Goal: Information Seeking & Learning: Learn about a topic

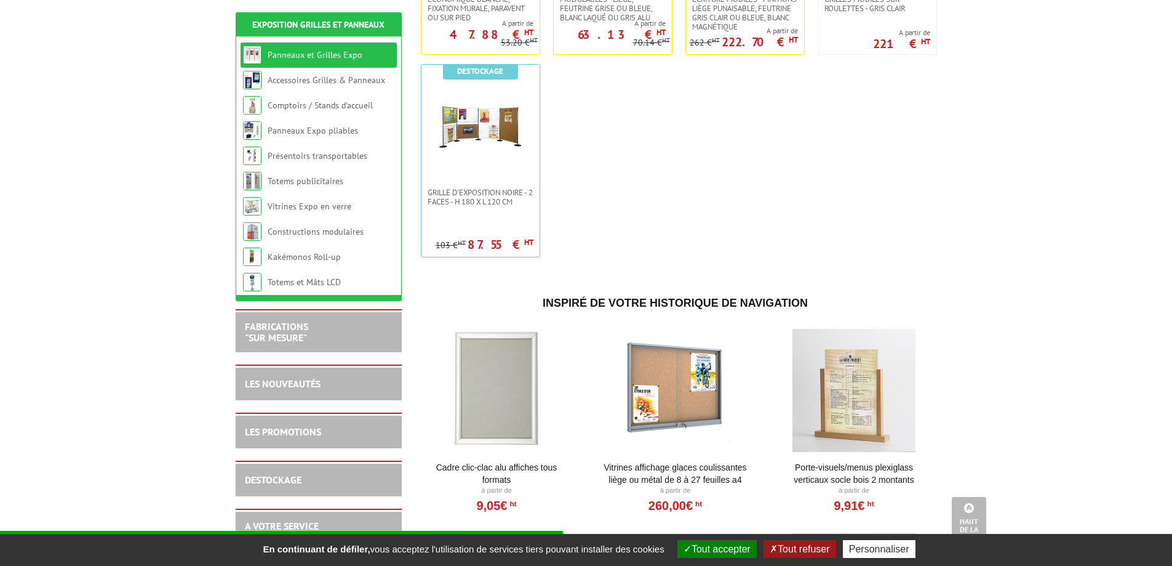
scroll to position [582, 0]
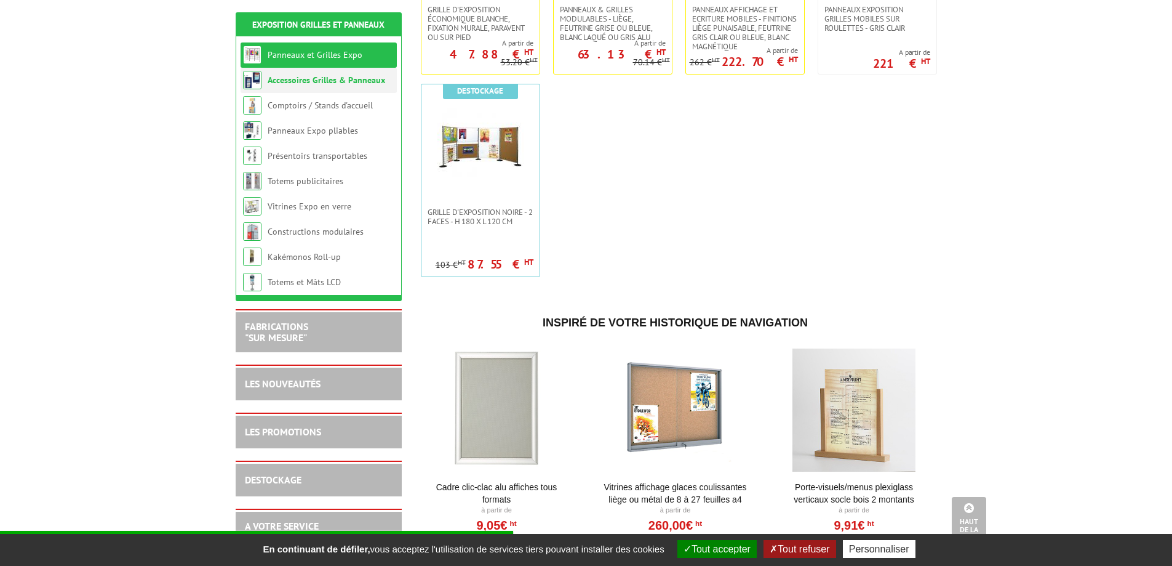
click at [325, 76] on link "Accessoires Grilles & Panneaux" at bounding box center [327, 79] width 118 height 11
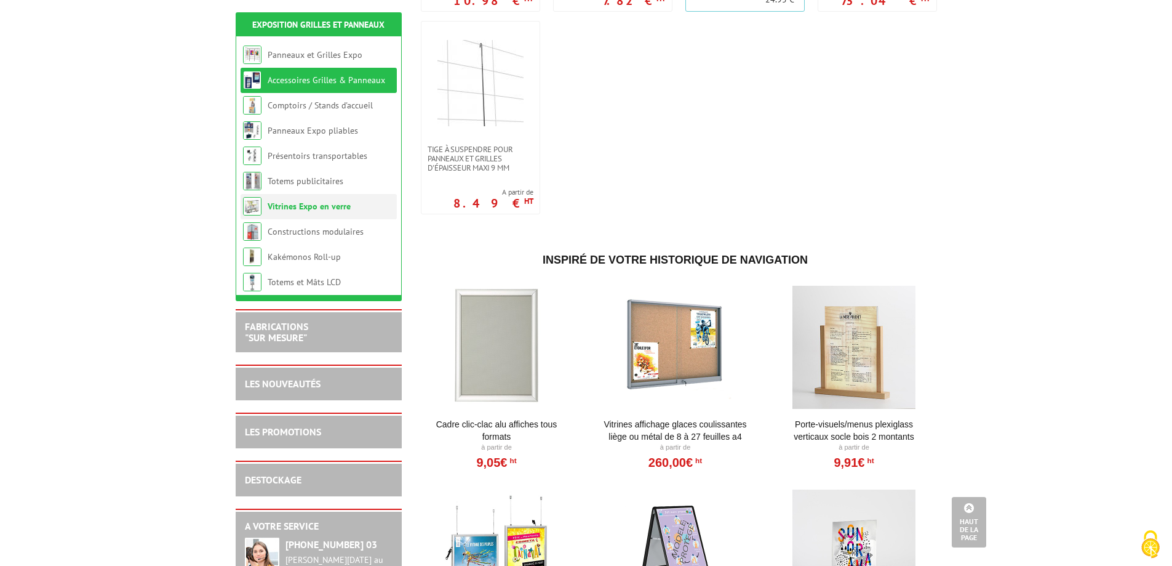
scroll to position [1049, 0]
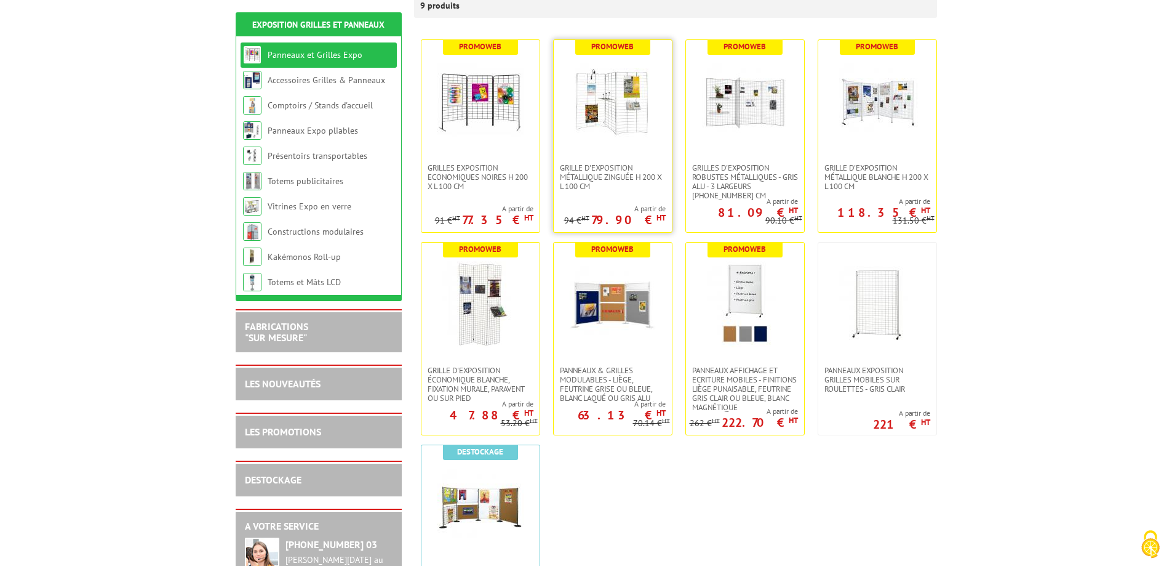
scroll to position [246, 0]
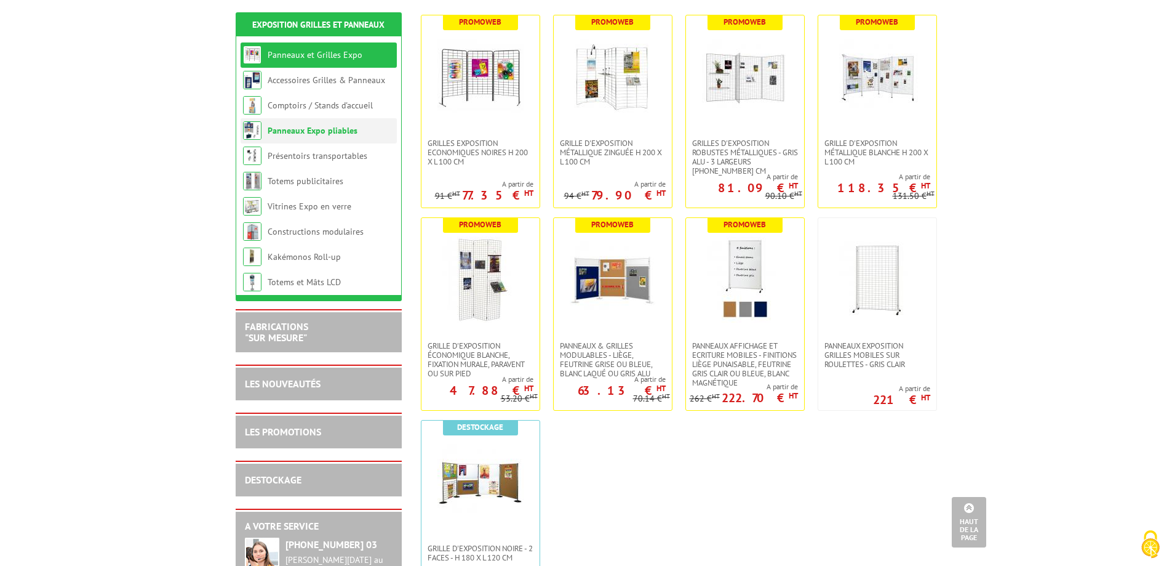
click at [315, 128] on link "Panneaux Expo pliables" at bounding box center [313, 130] width 90 height 11
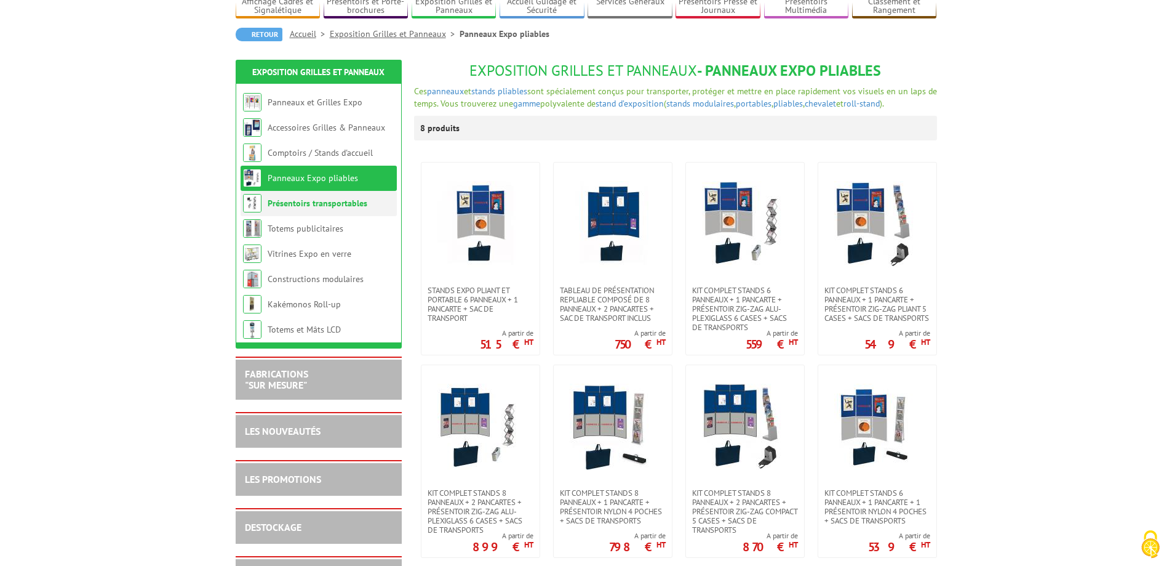
scroll to position [72, 0]
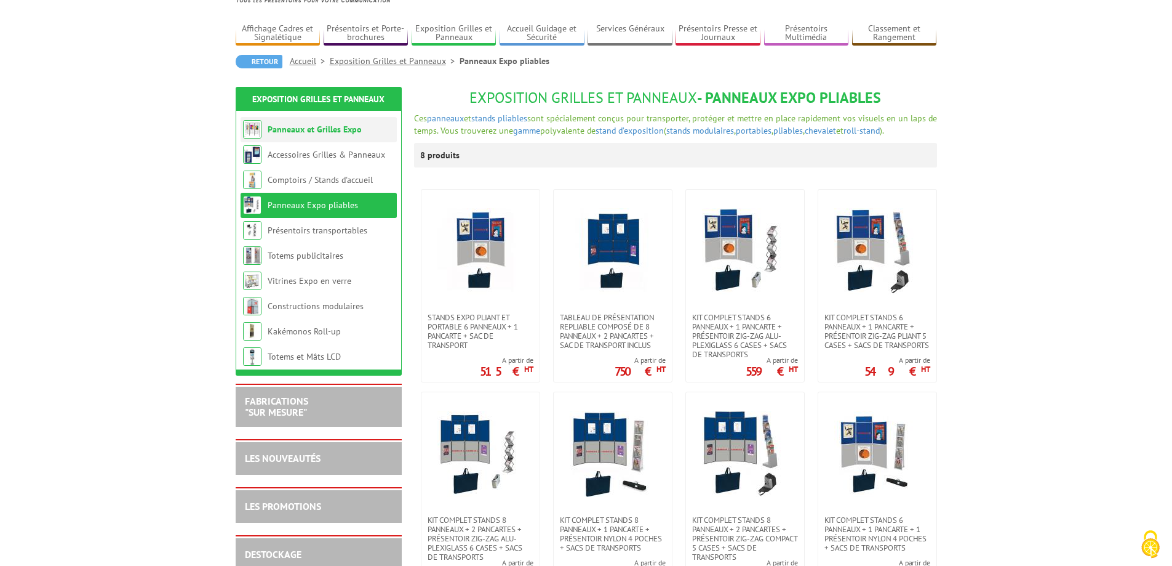
click at [346, 129] on link "Panneaux et Grilles Expo" at bounding box center [315, 129] width 94 height 11
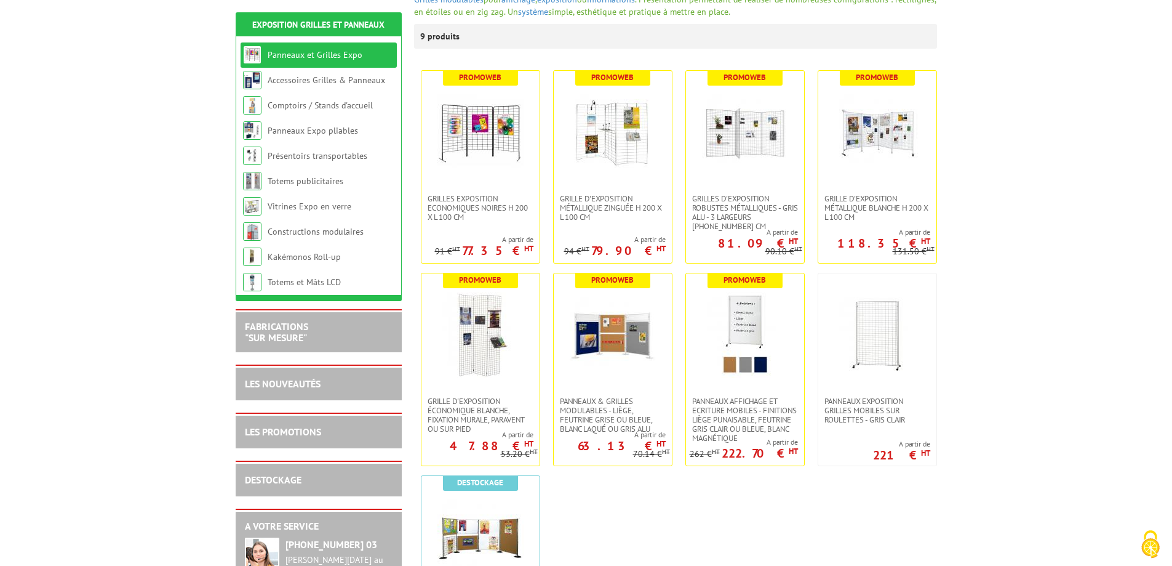
scroll to position [213, 0]
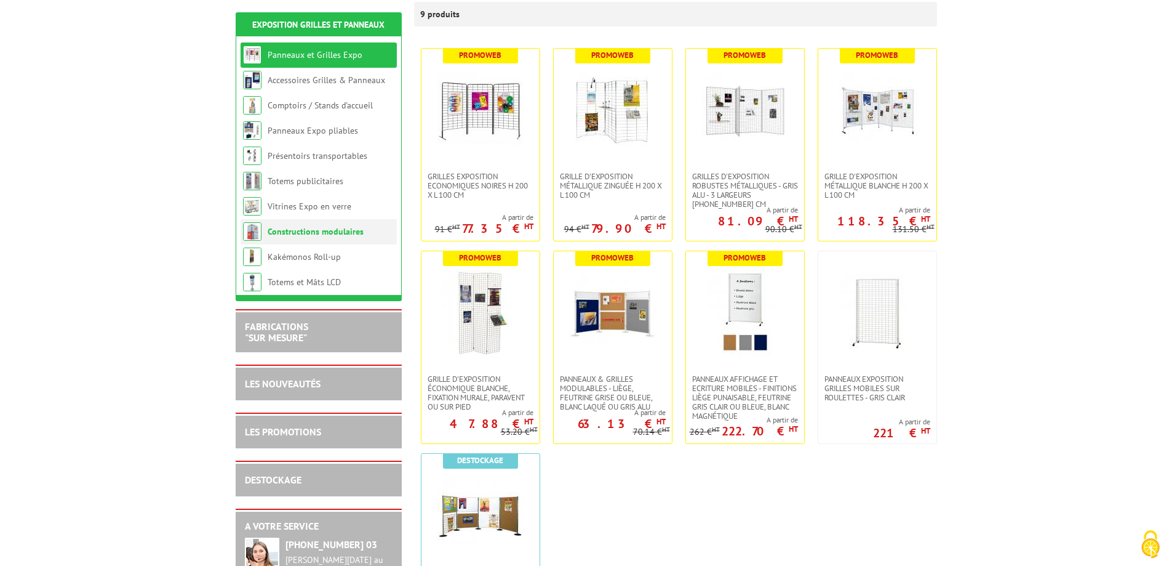
click at [316, 226] on link "Constructions modulaires" at bounding box center [316, 231] width 96 height 11
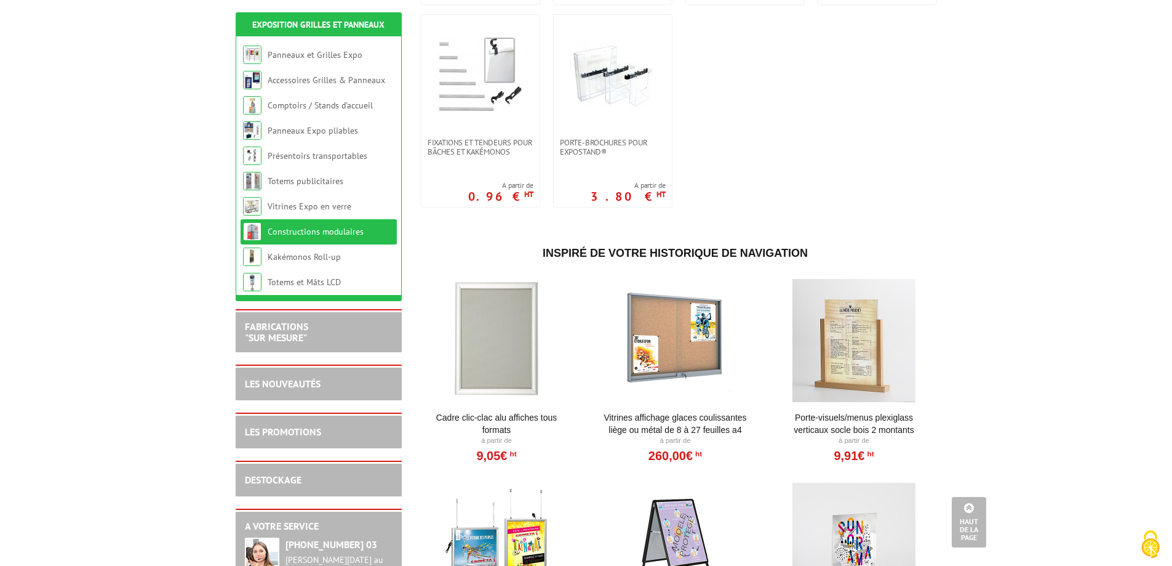
scroll to position [644, 0]
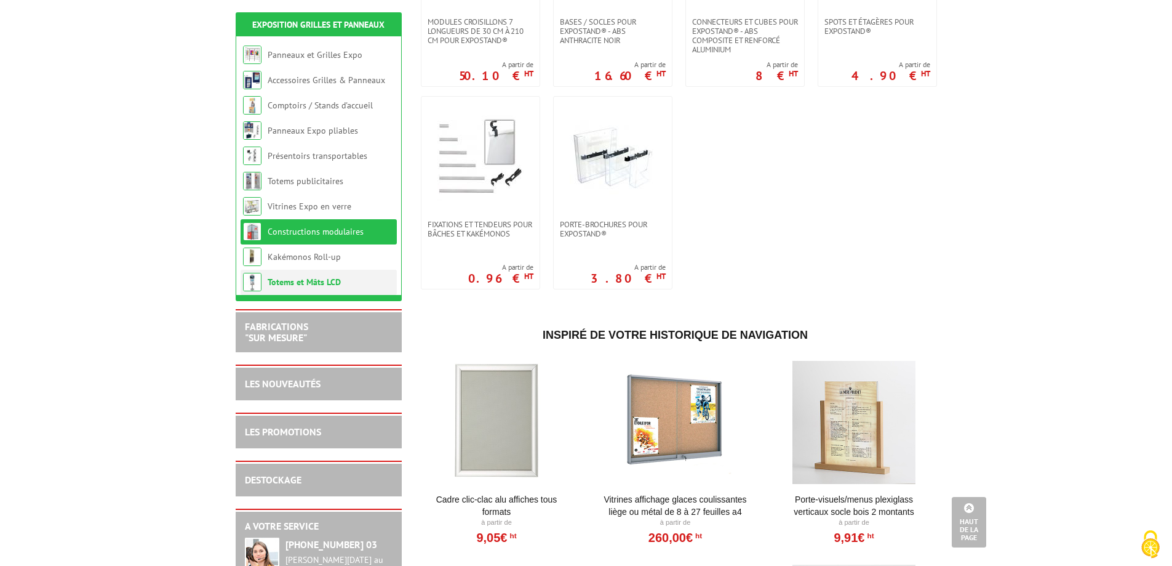
click at [298, 279] on link "Totems et Mâts LCD" at bounding box center [304, 281] width 73 height 11
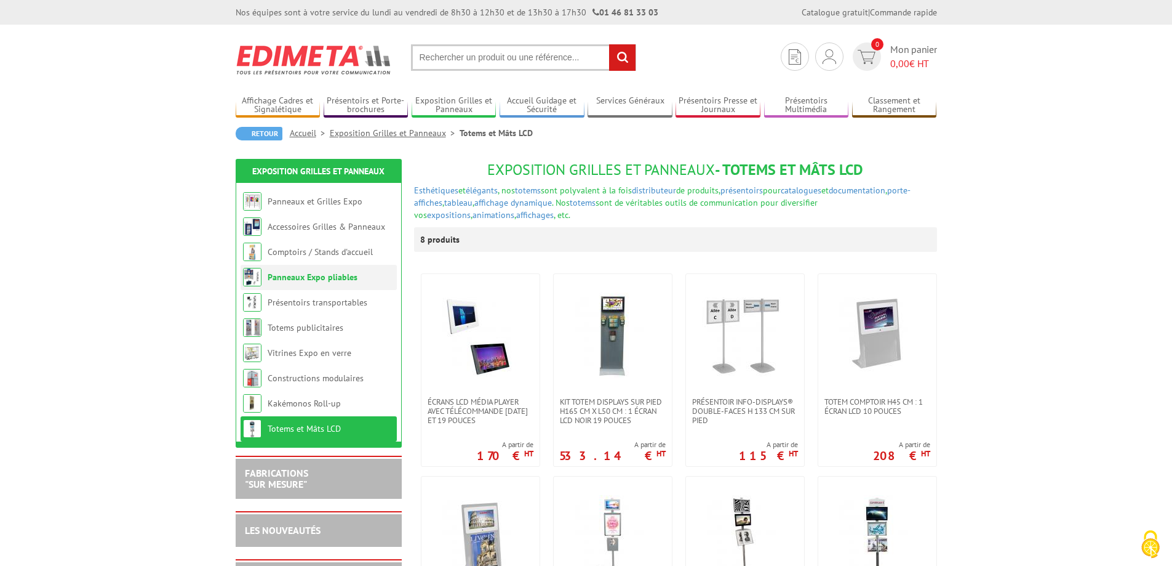
click at [306, 274] on link "Panneaux Expo pliables" at bounding box center [313, 276] width 90 height 11
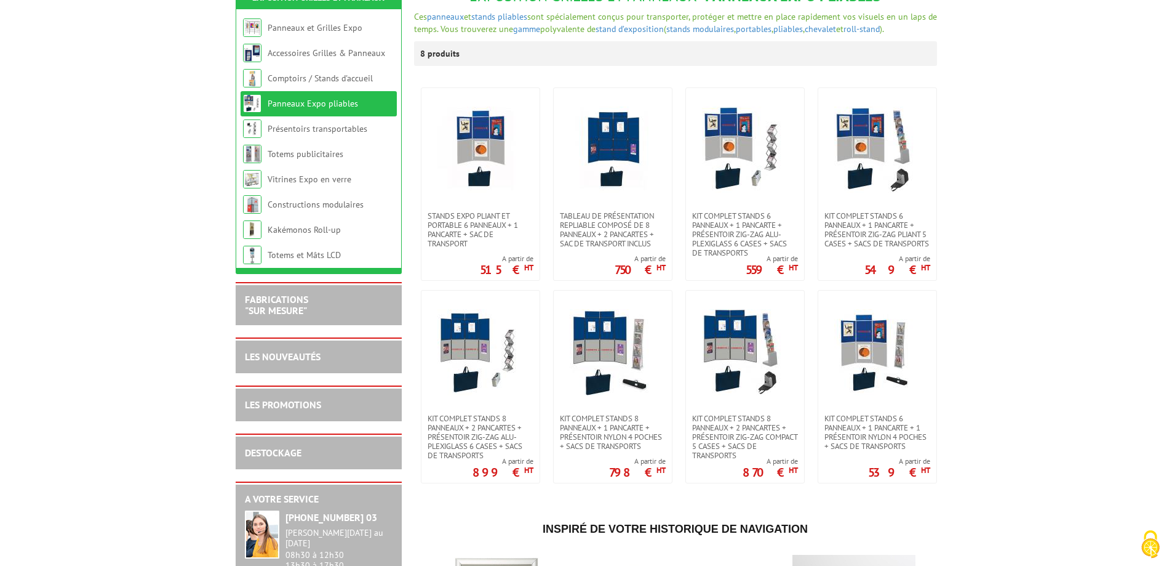
scroll to position [195, 0]
